Goal: Transaction & Acquisition: Purchase product/service

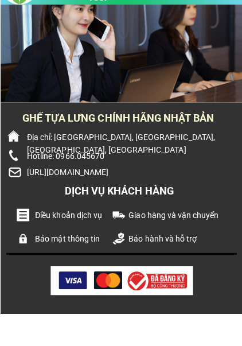
scroll to position [9579, 0]
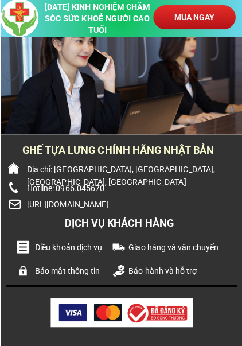
click at [216, 20] on p "MUA NGAY" at bounding box center [193, 18] width 81 height 24
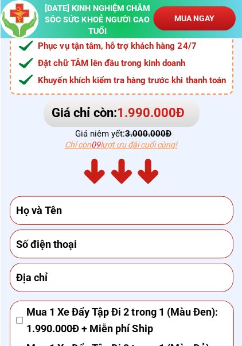
scroll to position [7714, 0]
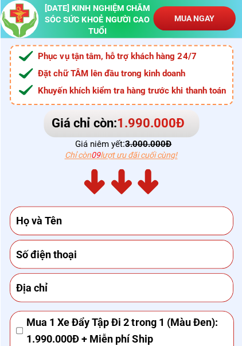
click at [209, 23] on p "MUA NGAY" at bounding box center [193, 18] width 81 height 24
click at [195, 17] on p "MUA NGAY" at bounding box center [193, 18] width 85 height 25
click at [202, 11] on p "MUA NGAY" at bounding box center [193, 18] width 81 height 24
click at [17, 21] on div at bounding box center [20, 19] width 38 height 38
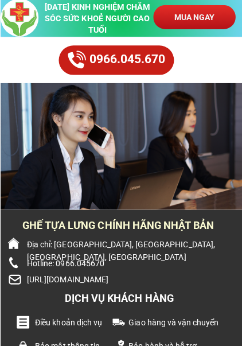
scroll to position [9579, 0]
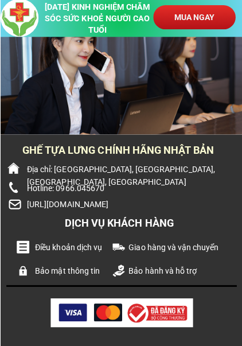
click at [13, 9] on div at bounding box center [20, 19] width 38 height 38
click at [197, 19] on p "MUA NGAY" at bounding box center [194, 18] width 88 height 26
click at [5, 2] on div at bounding box center [20, 19] width 38 height 38
click at [229, 6] on p "MUA NGAY" at bounding box center [193, 18] width 81 height 24
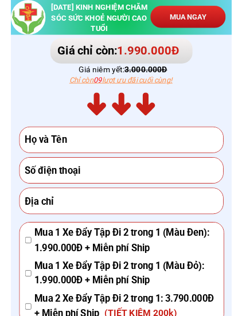
scroll to position [7714, 0]
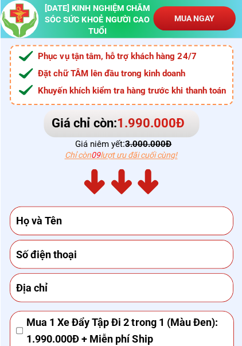
click at [219, 24] on p "MUA NGAY" at bounding box center [193, 18] width 87 height 25
click at [225, 24] on p "MUA NGAY" at bounding box center [193, 18] width 81 height 24
click at [232, 22] on p "MUA NGAY" at bounding box center [193, 18] width 81 height 24
click at [230, 17] on p "MUA NGAY" at bounding box center [192, 18] width 89 height 26
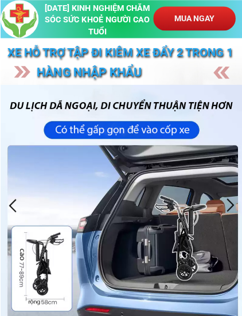
scroll to position [0, 0]
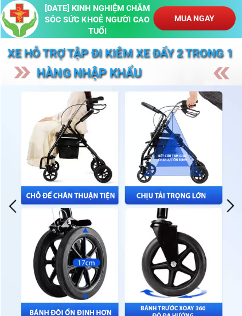
click at [228, 3] on div "MUA NGAY [DATE] KINH NGHIỆM CHĂM SÓC SỨC KHOẺ NGƯỜI CAO TUỔI" at bounding box center [121, 19] width 241 height 38
click at [205, 19] on p "MUA NGAY" at bounding box center [193, 19] width 87 height 26
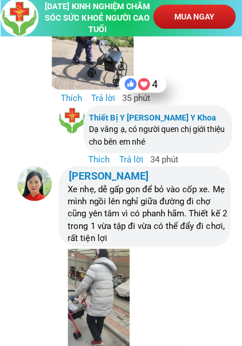
scroll to position [8385, 0]
